Goal: Find specific page/section: Find specific page/section

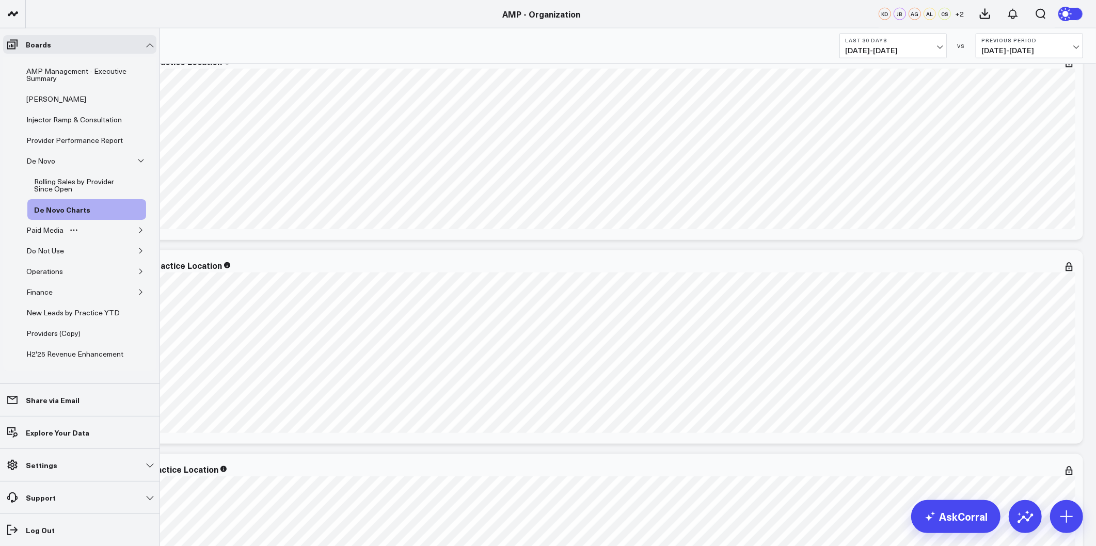
click at [138, 233] on icon "button" at bounding box center [141, 230] width 6 height 6
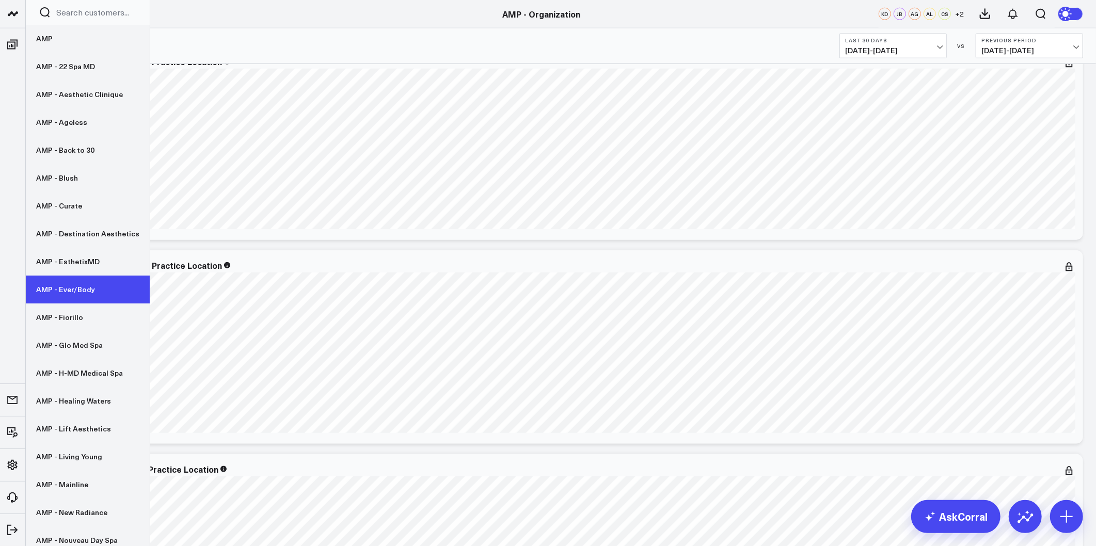
click at [62, 290] on link "AMP - Ever/Body" at bounding box center [88, 290] width 124 height 28
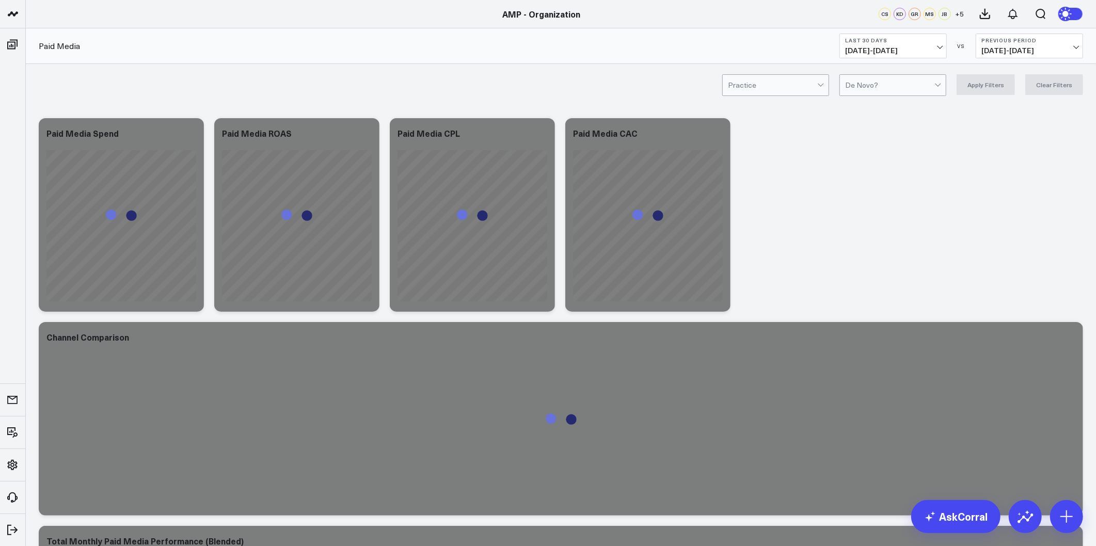
click at [912, 54] on span "[DATE] - [DATE]" at bounding box center [893, 50] width 96 height 8
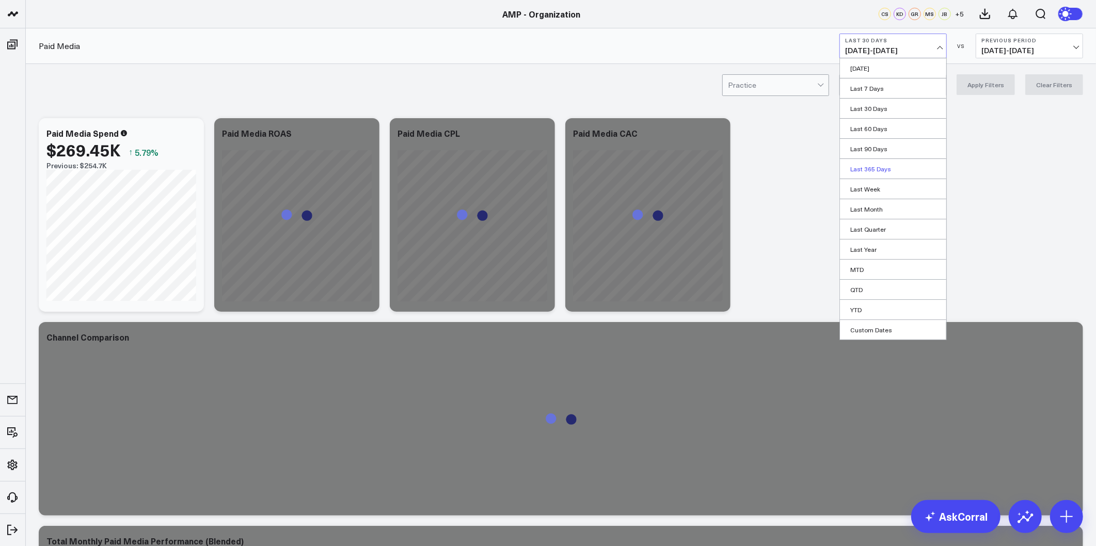
click at [877, 165] on link "Last 365 Days" at bounding box center [893, 169] width 106 height 20
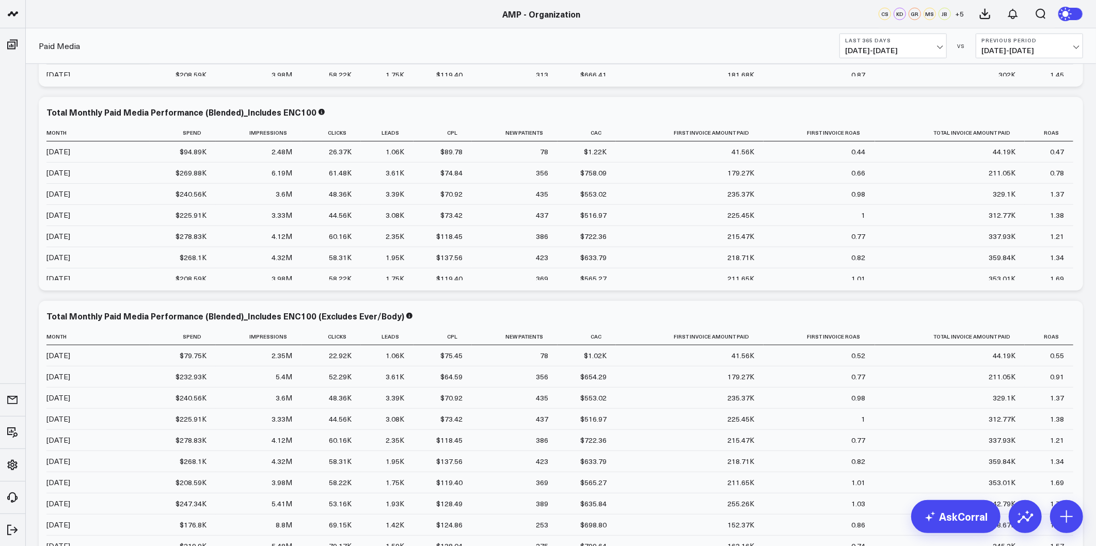
scroll to position [516, 0]
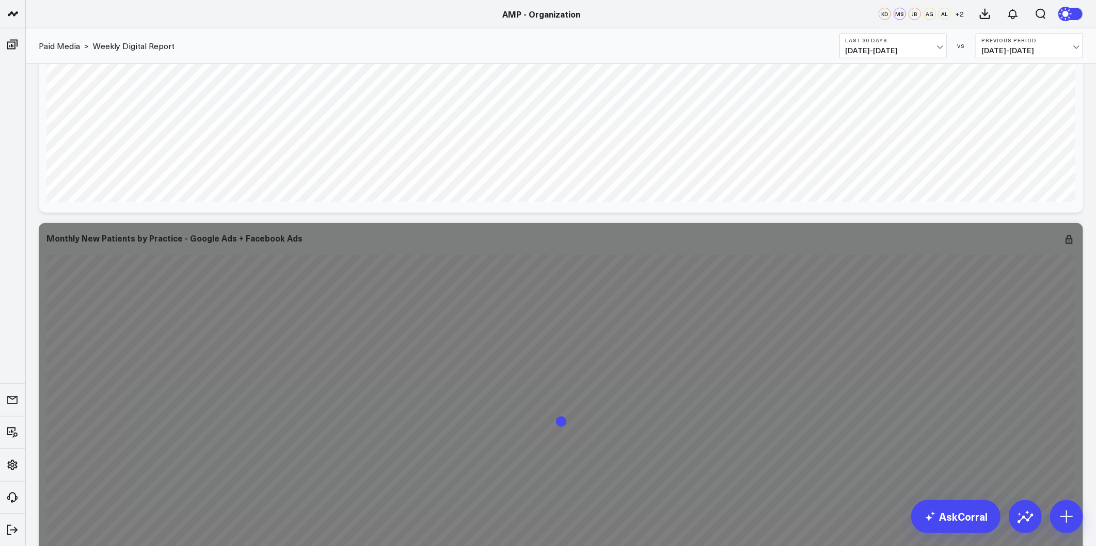
scroll to position [688, 0]
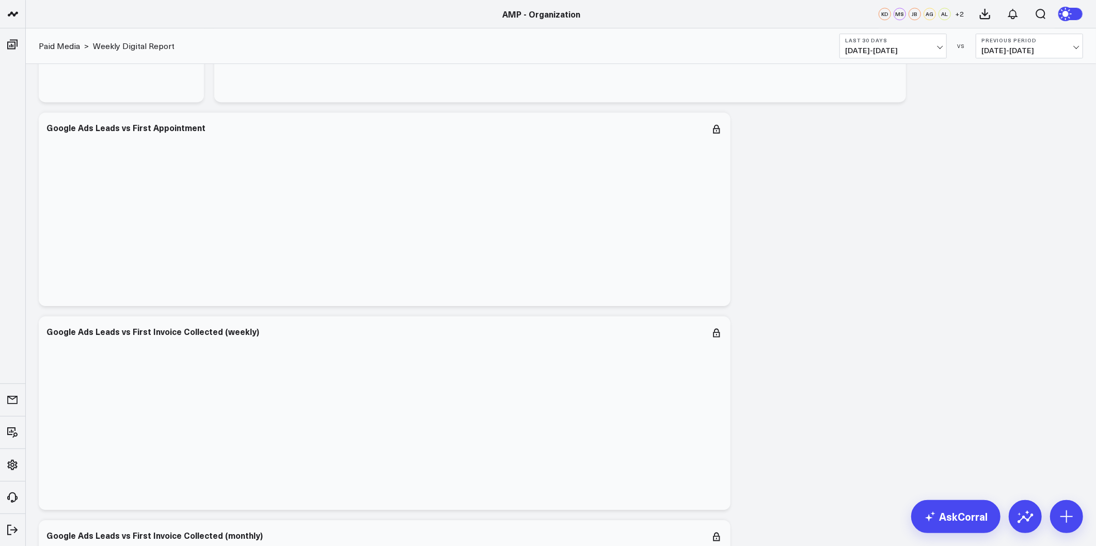
drag, startPoint x: 1085, startPoint y: 322, endPoint x: 1075, endPoint y: 398, distance: 76.5
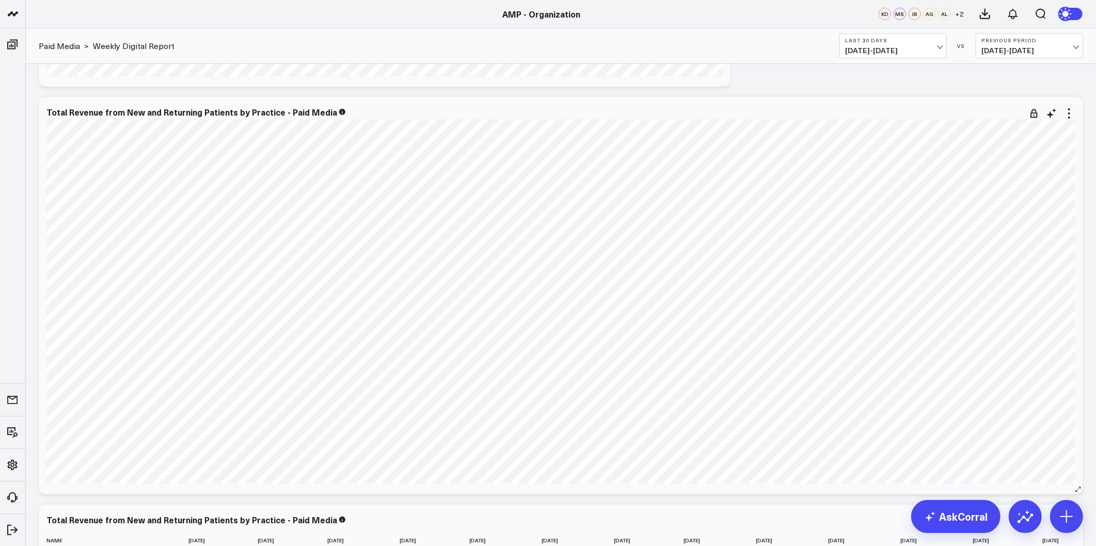
scroll to position [3831, 0]
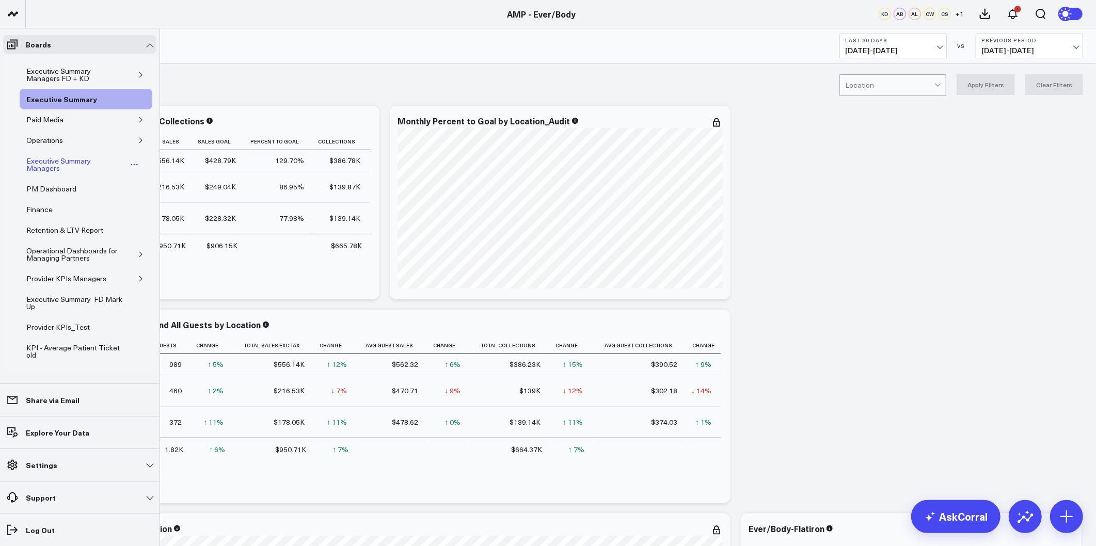
click at [46, 167] on div "Executive Summary Managers" at bounding box center [75, 165] width 103 height 20
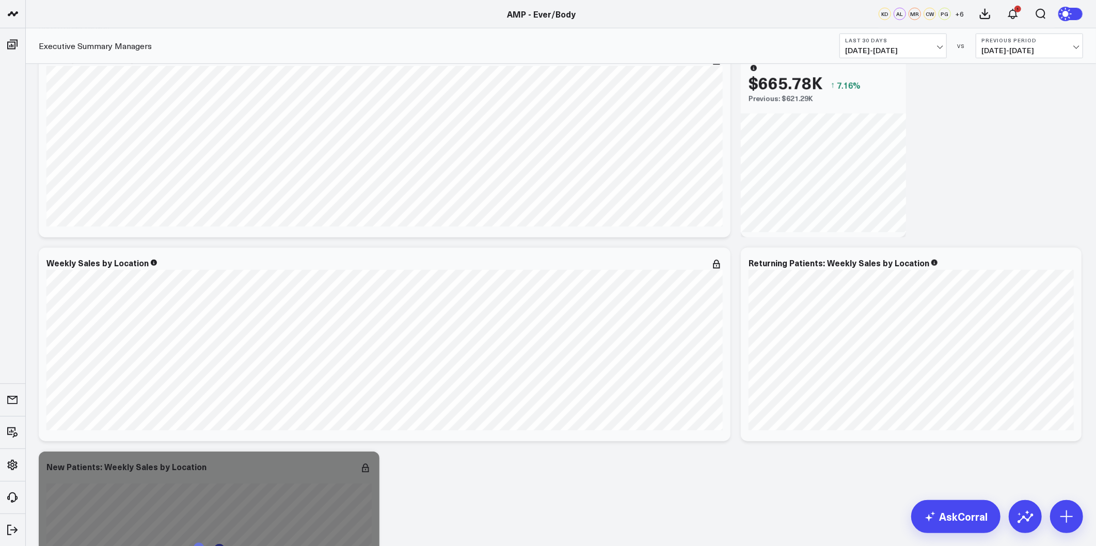
scroll to position [745, 0]
